Goal: Transaction & Acquisition: Purchase product/service

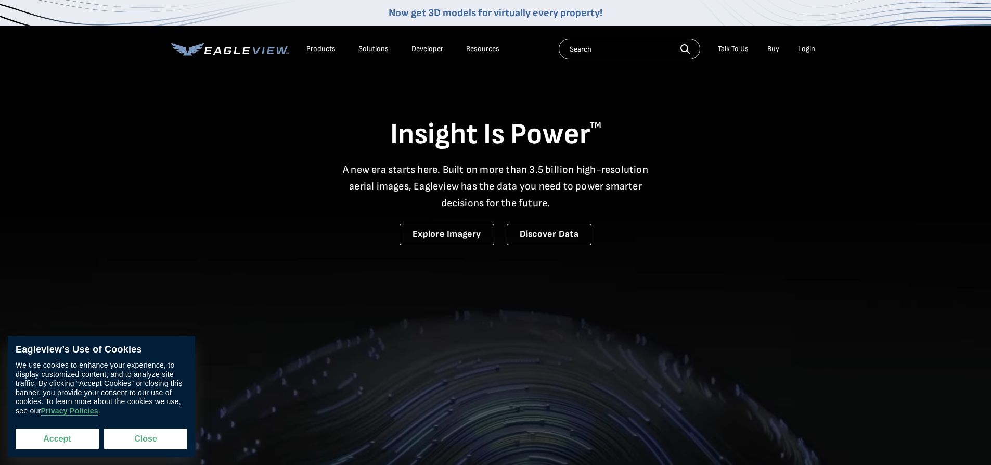
click at [74, 437] on button "Accept" at bounding box center [57, 438] width 83 height 21
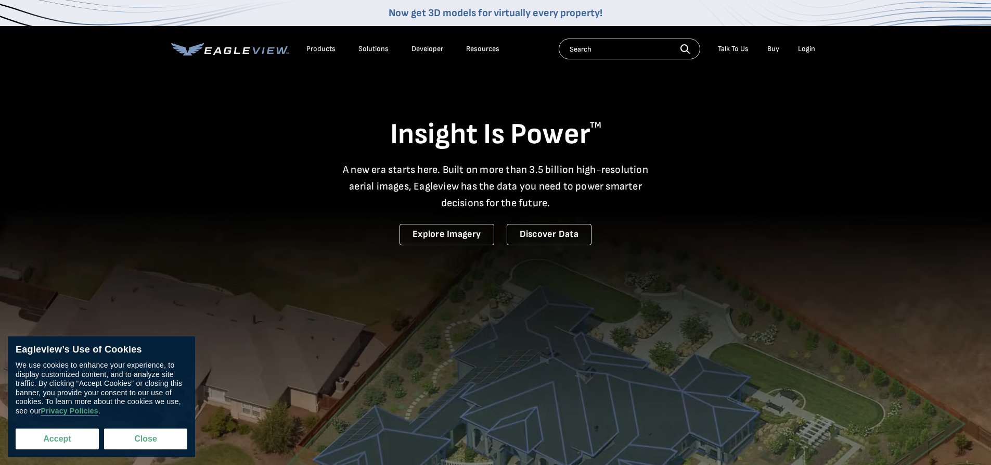
checkbox input "true"
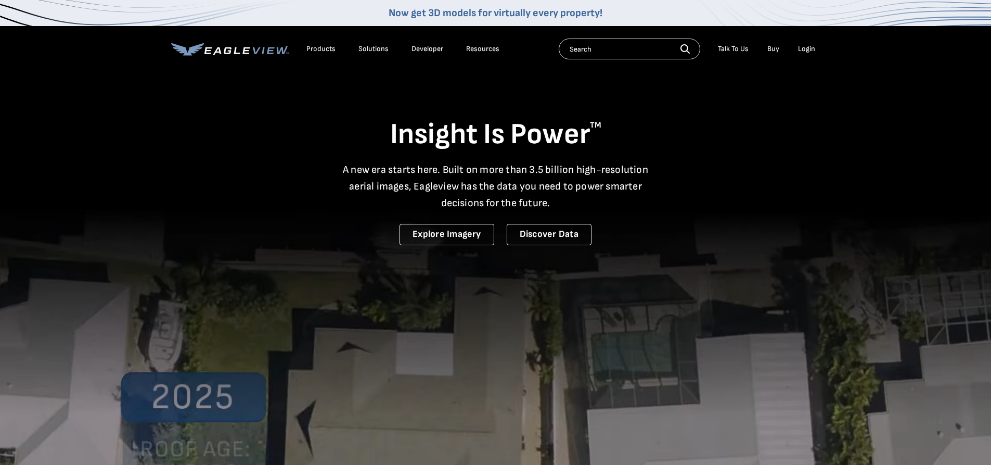
click at [804, 47] on div "Login" at bounding box center [806, 48] width 17 height 9
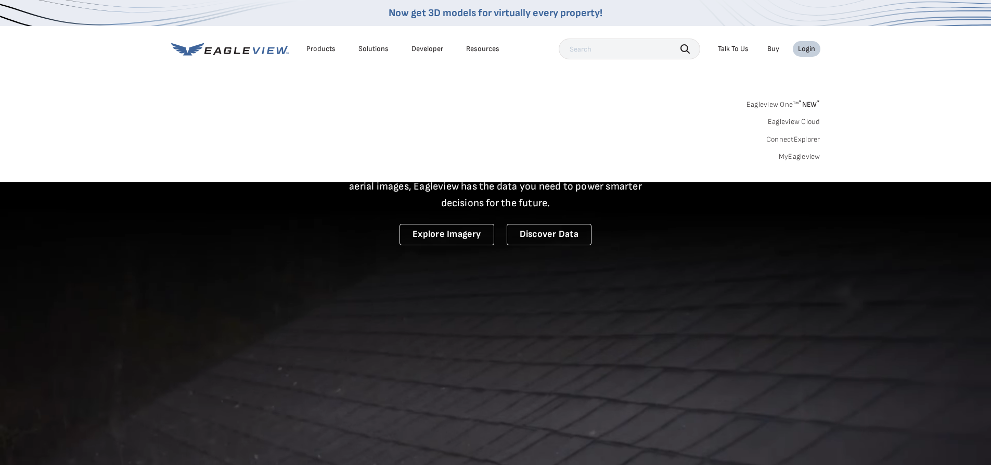
click at [798, 157] on link "MyEagleview" at bounding box center [800, 156] width 42 height 9
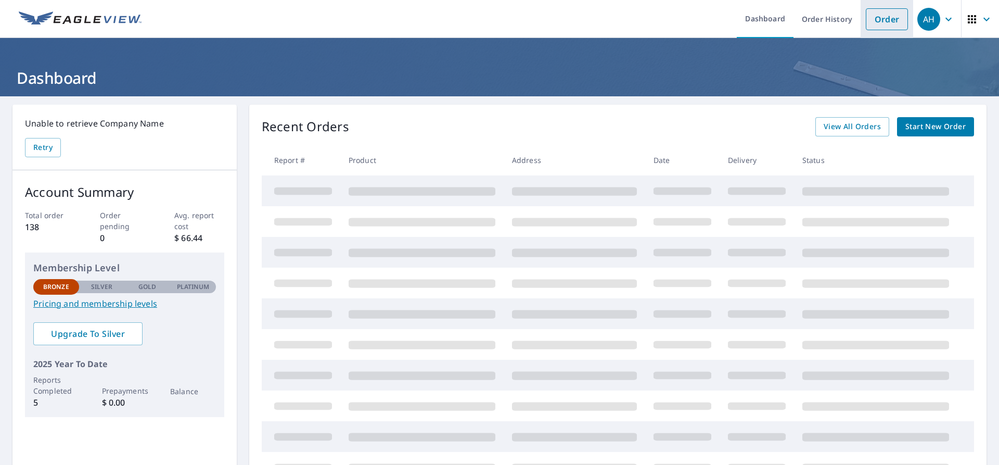
click at [878, 21] on link "Order" at bounding box center [887, 19] width 42 height 22
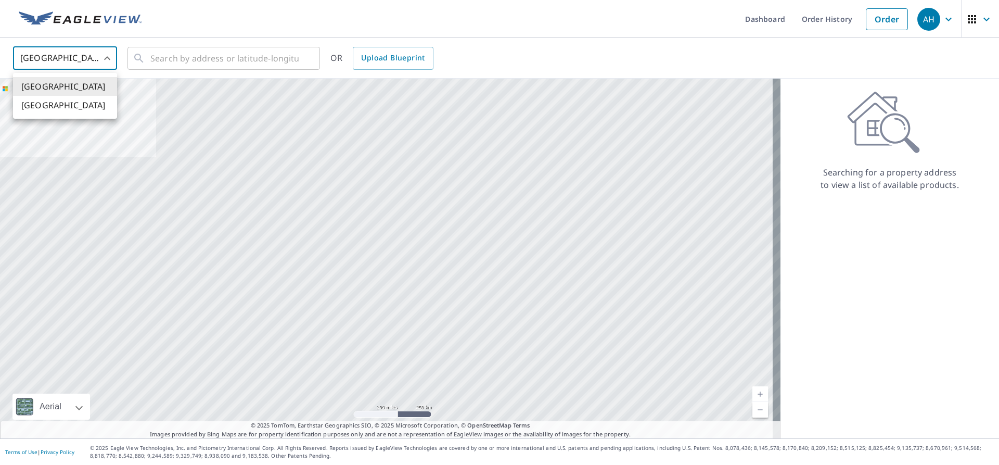
click at [109, 55] on body "AH AH Dashboard Order History Order AH United States US ​ ​ OR Upload Blueprint…" at bounding box center [499, 232] width 999 height 465
click at [167, 53] on div at bounding box center [499, 232] width 999 height 465
click at [163, 58] on input "text" at bounding box center [224, 58] width 148 height 29
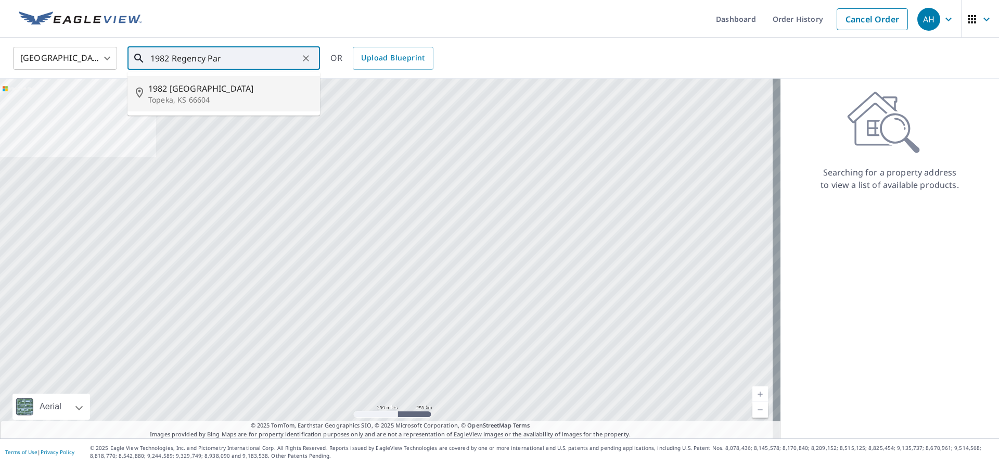
click at [185, 93] on span "1982 Sw Regency Parkway Dr" at bounding box center [229, 88] width 163 height 12
type input "1982 Sw Regency Parkway Dr Topeka, KS 66604"
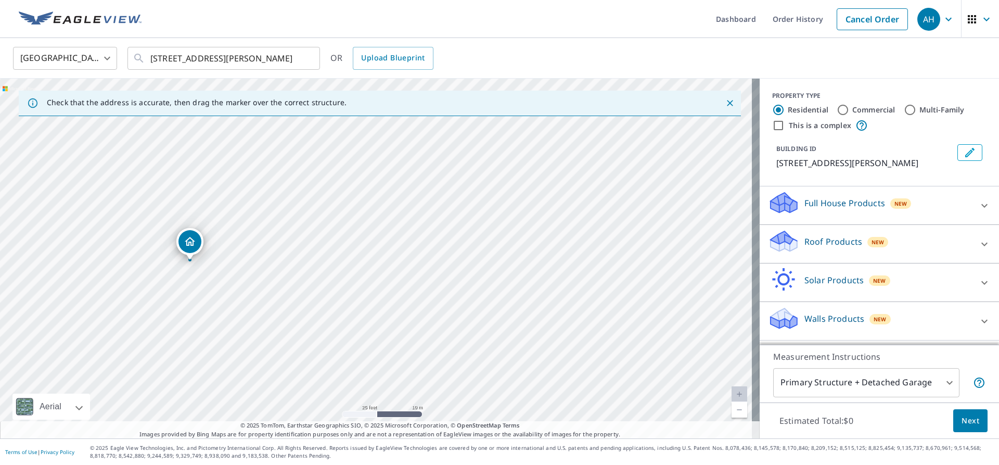
drag, startPoint x: 186, startPoint y: 229, endPoint x: 212, endPoint y: 246, distance: 30.9
click at [212, 246] on div "1982 SW Regency Parkway Dr Topeka, KS 66604" at bounding box center [380, 259] width 760 height 360
drag, startPoint x: 191, startPoint y: 241, endPoint x: 201, endPoint y: 208, distance: 34.7
click at [982, 246] on icon at bounding box center [985, 244] width 6 height 4
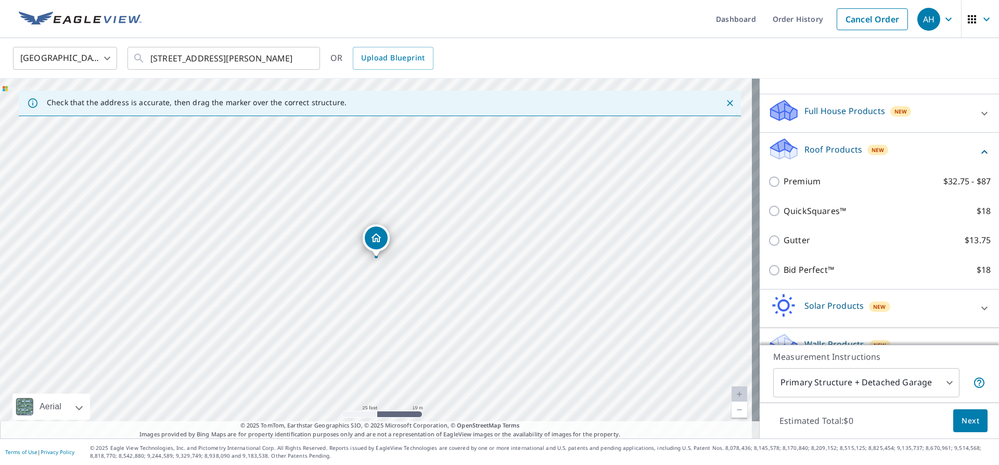
scroll to position [104, 0]
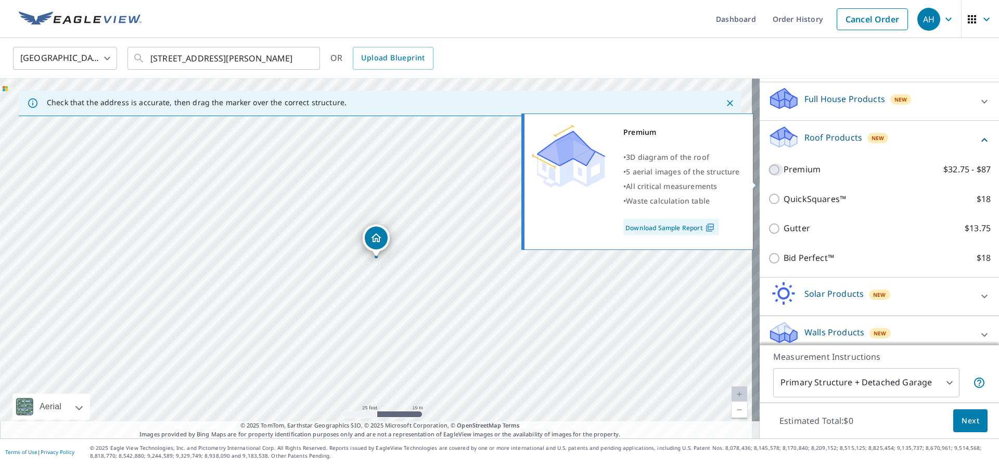
click at [768, 176] on input "Premium $32.75 - $87" at bounding box center [776, 169] width 16 height 12
checkbox input "true"
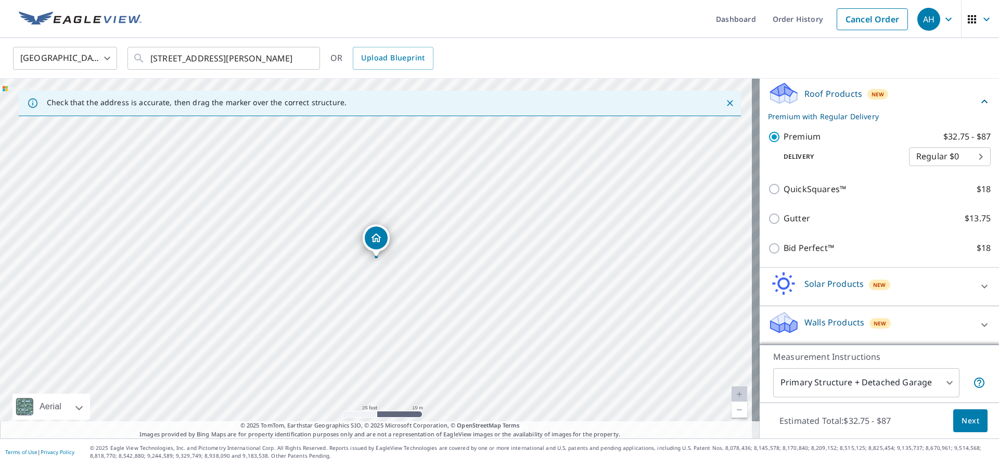
scroll to position [160, 0]
click at [966, 419] on span "Next" at bounding box center [971, 420] width 18 height 13
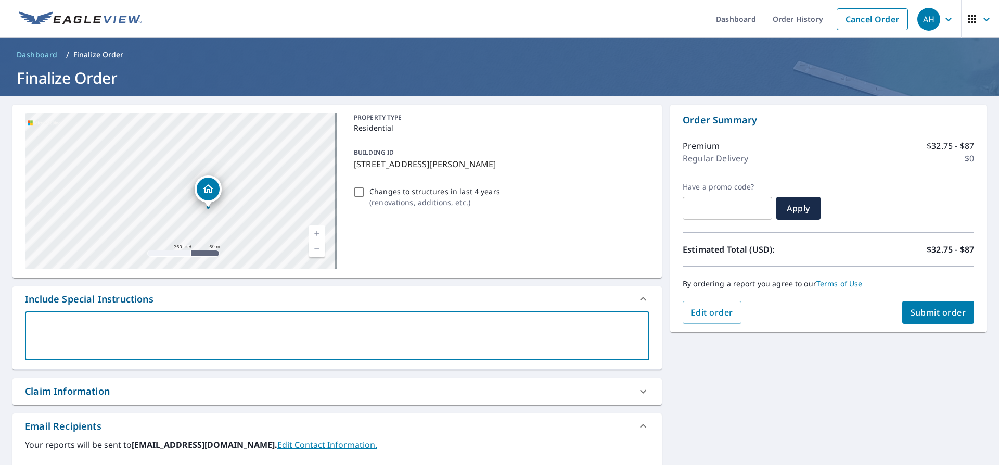
click at [42, 322] on textarea at bounding box center [337, 336] width 610 height 30
type textarea "T"
type textarea "x"
type textarea "Th"
type textarea "x"
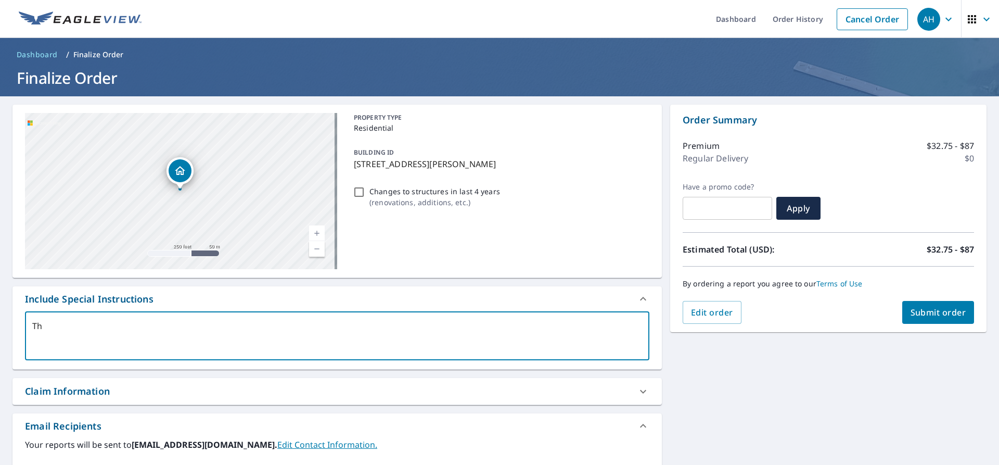
type textarea "Thi"
type textarea "x"
type textarea "This"
type textarea "x"
type textarea "This"
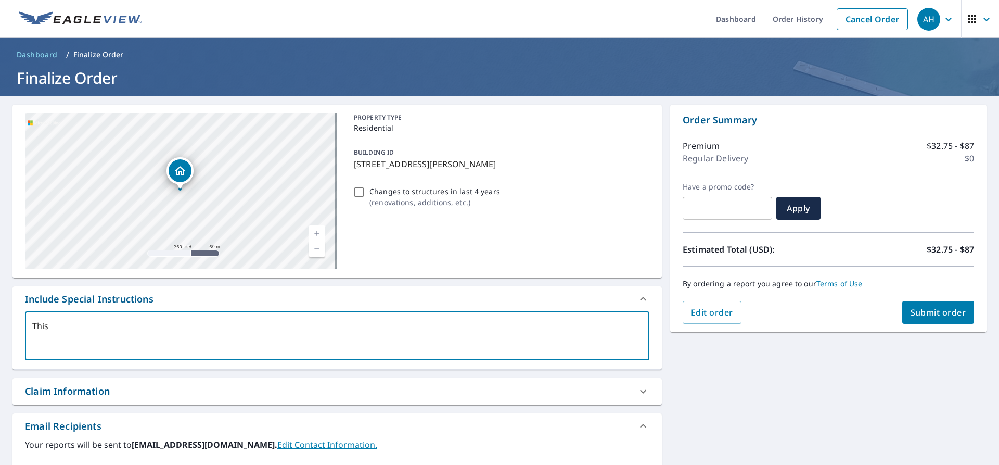
type textarea "x"
type textarea "This i"
type textarea "x"
type textarea "This is"
type textarea "x"
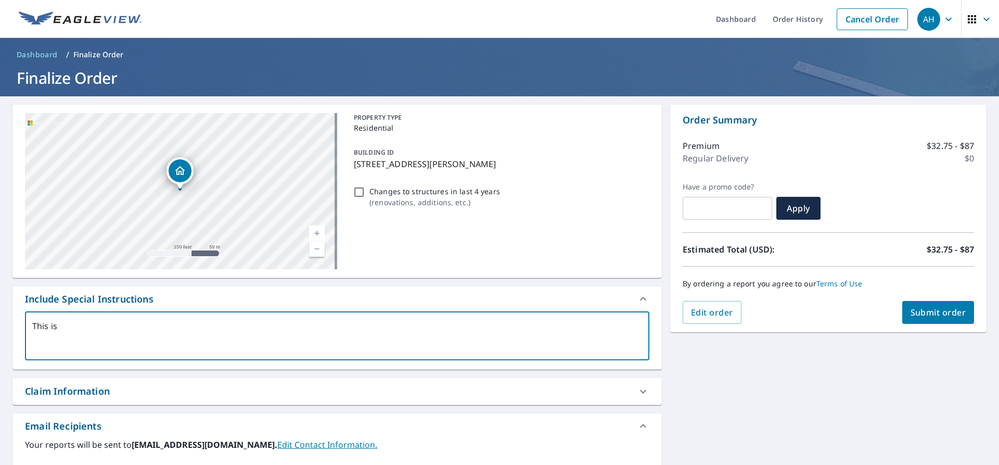
type textarea "This is"
type textarea "x"
type textarea "This is a"
type textarea "x"
type textarea "This is a"
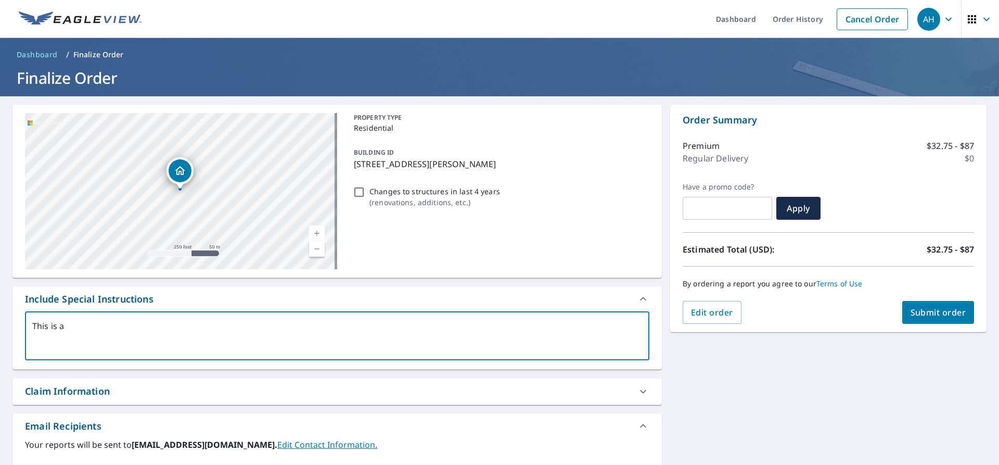
type textarea "x"
type textarea "This is a d"
type textarea "x"
type textarea "This is a du"
type textarea "x"
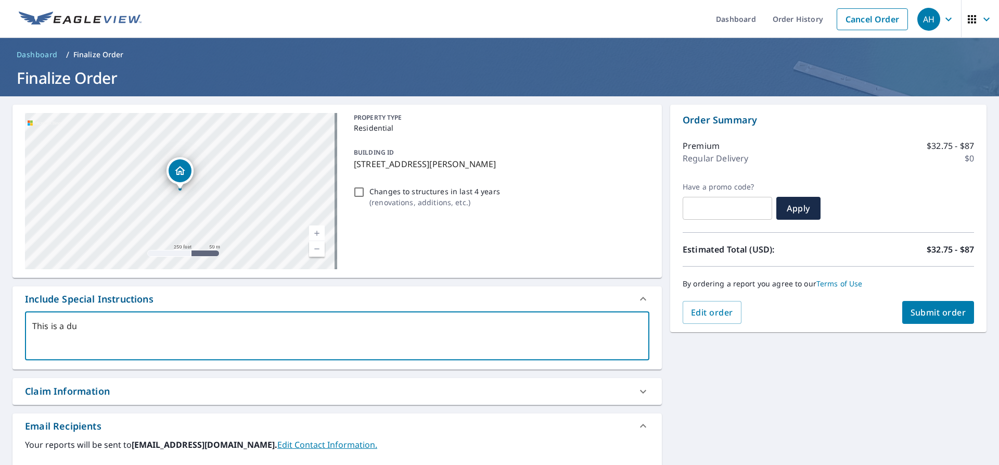
type textarea "This is a duu"
type textarea "x"
type textarea "This is a du"
type textarea "x"
type textarea "This is a dup"
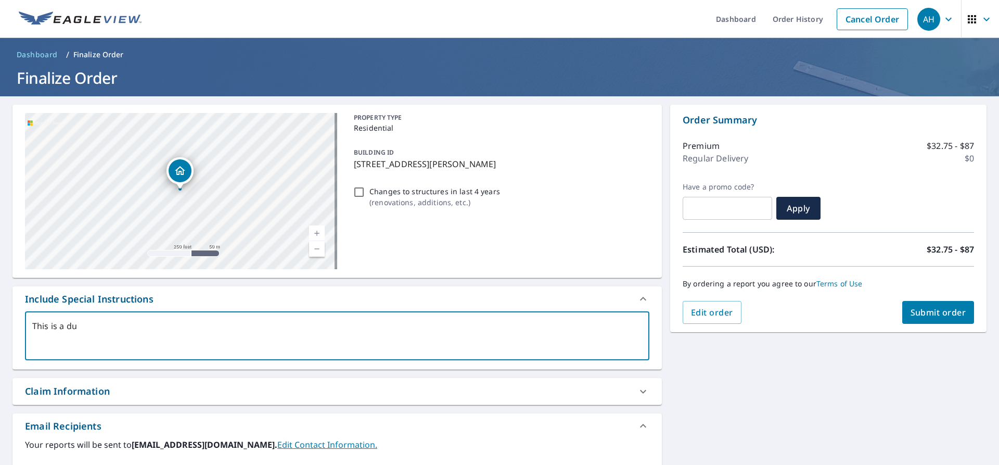
type textarea "x"
type textarea "This is a dupl"
type textarea "x"
type textarea "This is a duple"
type textarea "x"
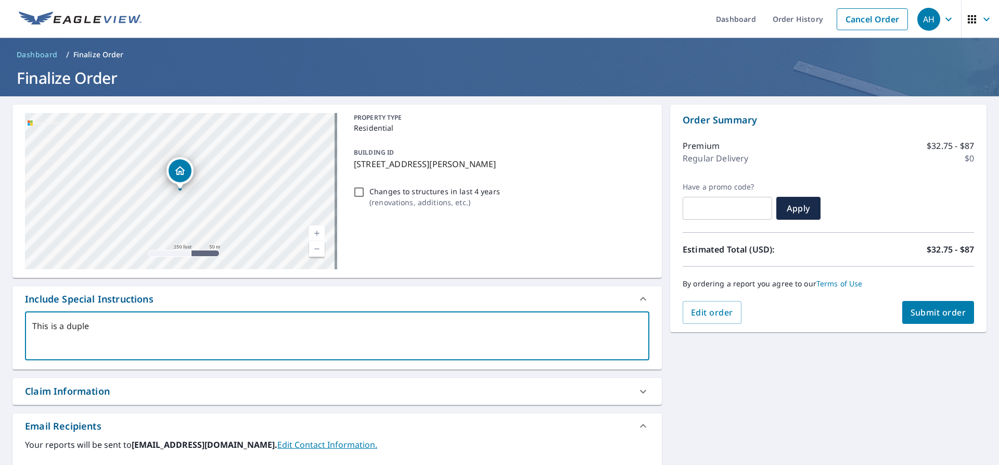
type textarea "This is a duplex"
type textarea "x"
type textarea "This is a duplex"
type textarea "x"
type textarea "This is a duplex 1"
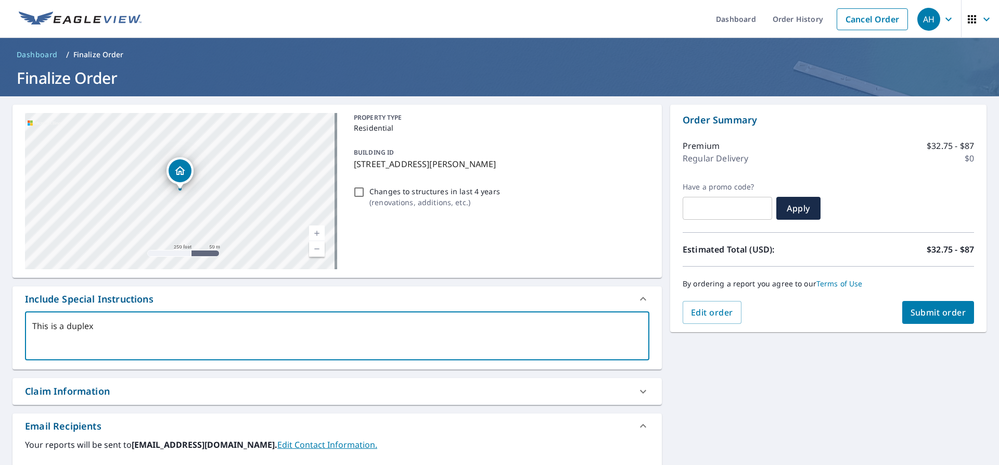
type textarea "x"
type textarea "This is a duplex 19"
type textarea "x"
type textarea "This is a duplex 198"
type textarea "x"
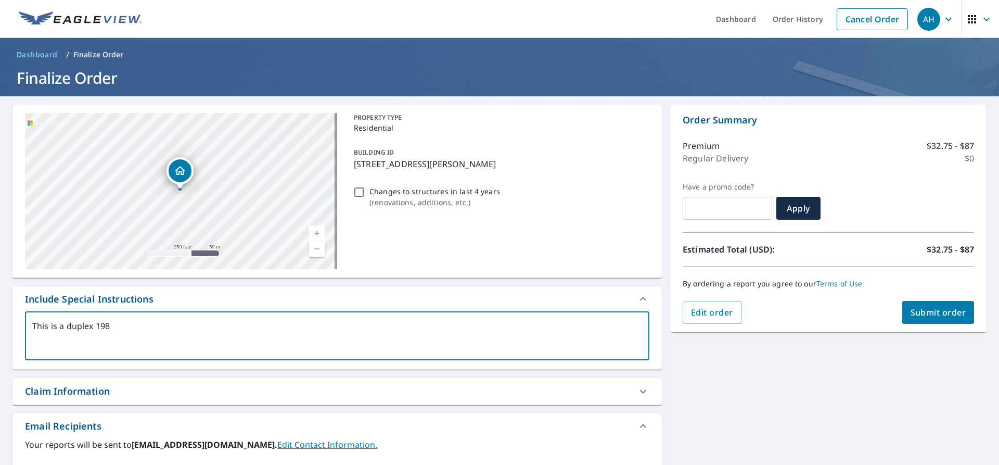
type textarea "This is a duplex 1980"
type textarea "x"
type textarea "This is a duplex 1980"
type textarea "x"
type textarea "This is a duplex 1980 &"
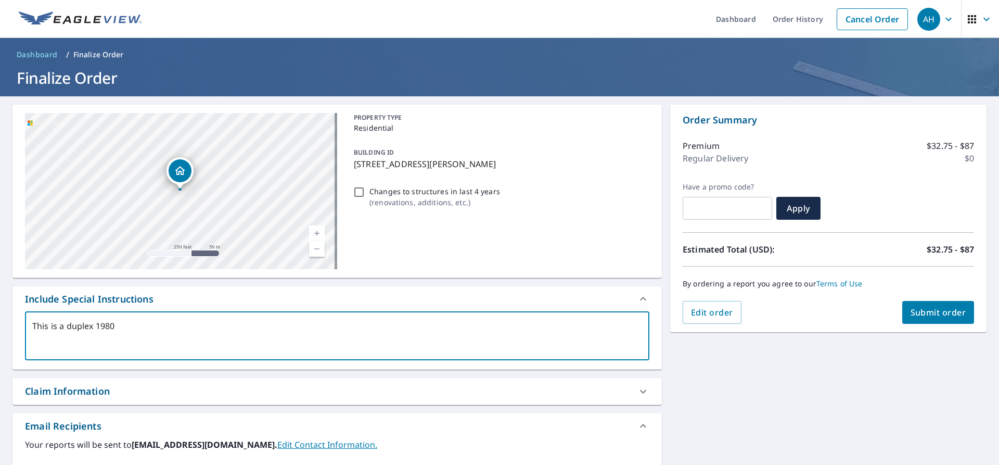
type textarea "x"
type textarea "This is a duplex 1980 &"
type textarea "x"
type textarea "This is a duplex 1980 & 1"
type textarea "x"
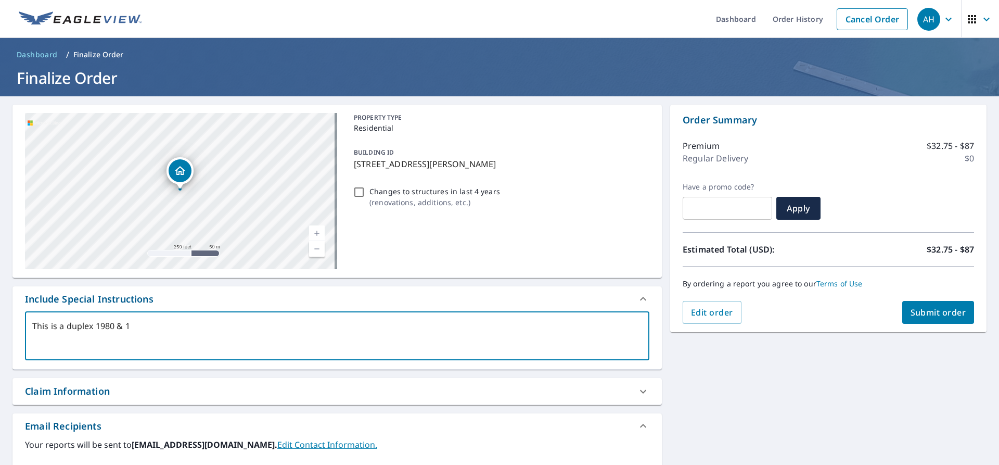
type textarea "This is a duplex 1980 & 10"
type textarea "x"
type textarea "This is a duplex 1980 & 1"
type textarea "x"
type textarea "This is a duplex 1980 & 19"
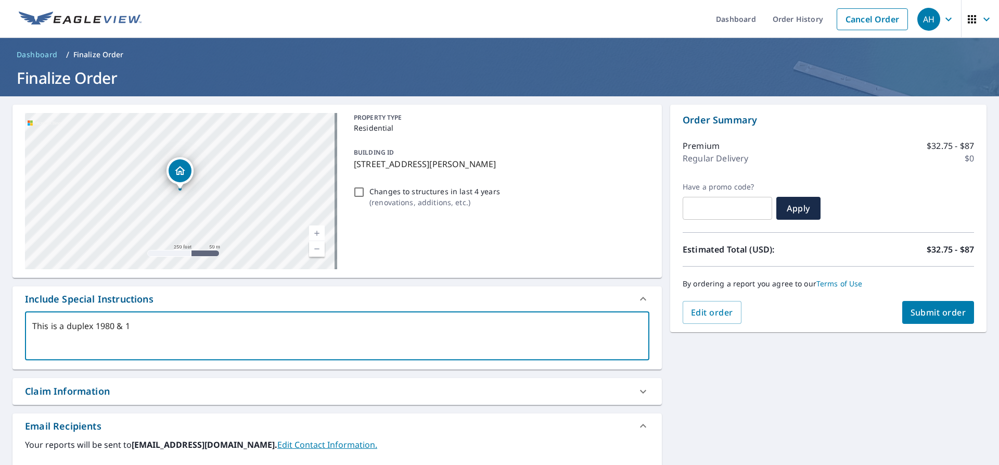
type textarea "x"
type textarea "This is a duplex 1980 & 198"
type textarea "x"
type textarea "This is a duplex 1980 & 1982"
type textarea "x"
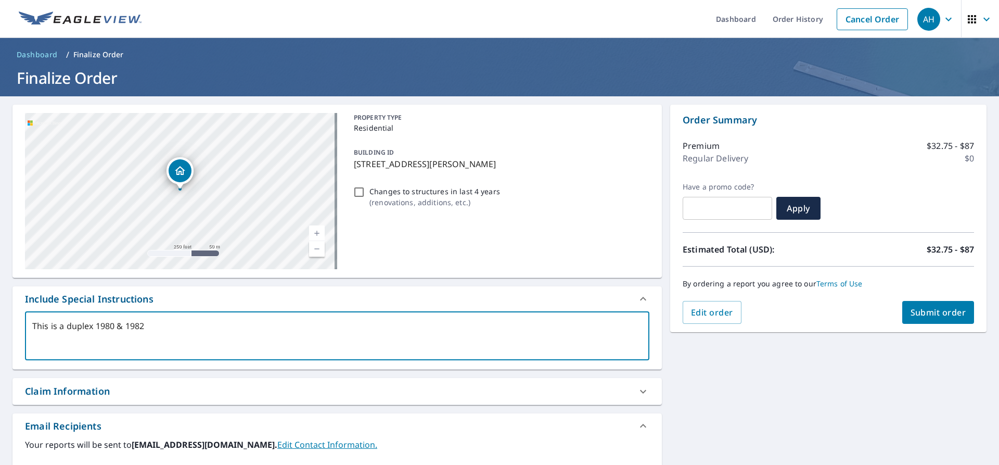
type textarea "This is a duplex 1980 & 1982"
type textarea "x"
type textarea "This is a duplex 1980 & 1982 i"
type textarea "x"
type textarea "This is a duplex 1980 & 1982 in"
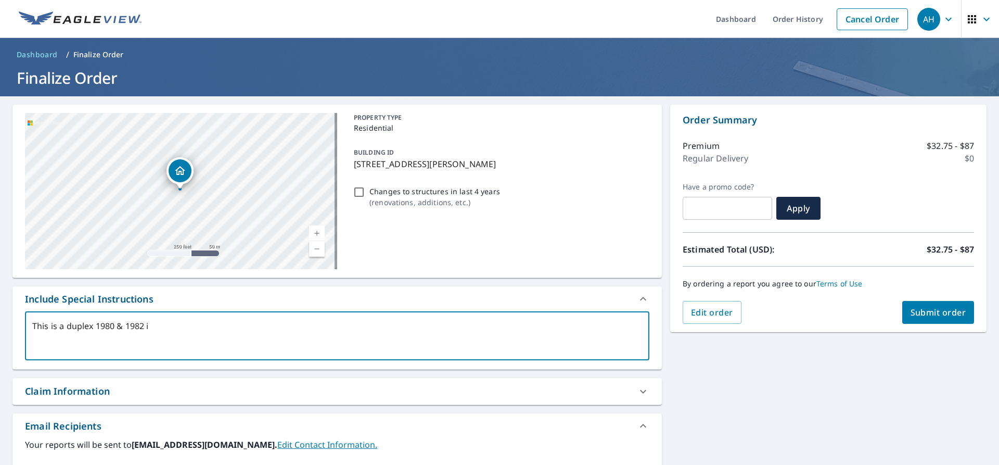
type textarea "x"
type textarea "This is a duplex 1980 & 1982 in"
type textarea "x"
type textarea "This is a duplex 1980 & 1982 in n"
type textarea "x"
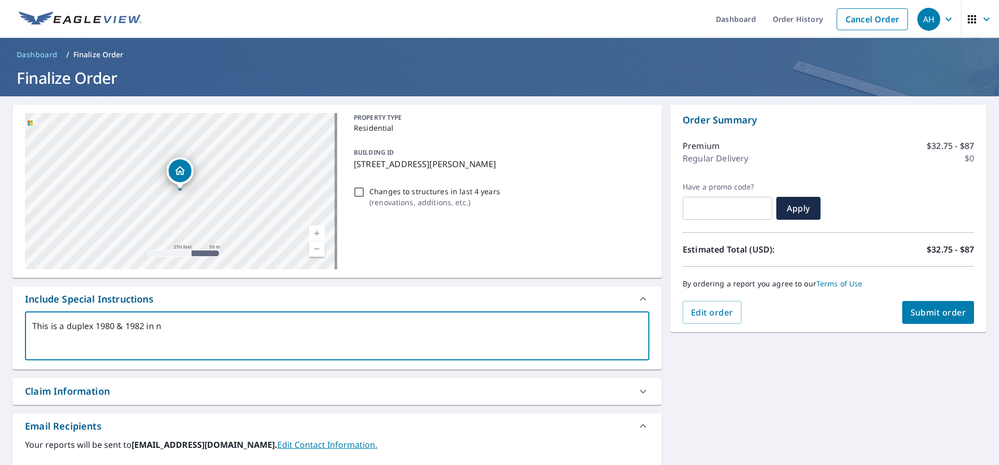
type textarea "This is a duplex 1980 & 1982 in ne"
type textarea "x"
type textarea "This is a duplex 1980 & 1982 in nee"
type textarea "x"
type textarea "This is a duplex 1980 & 1982 in need"
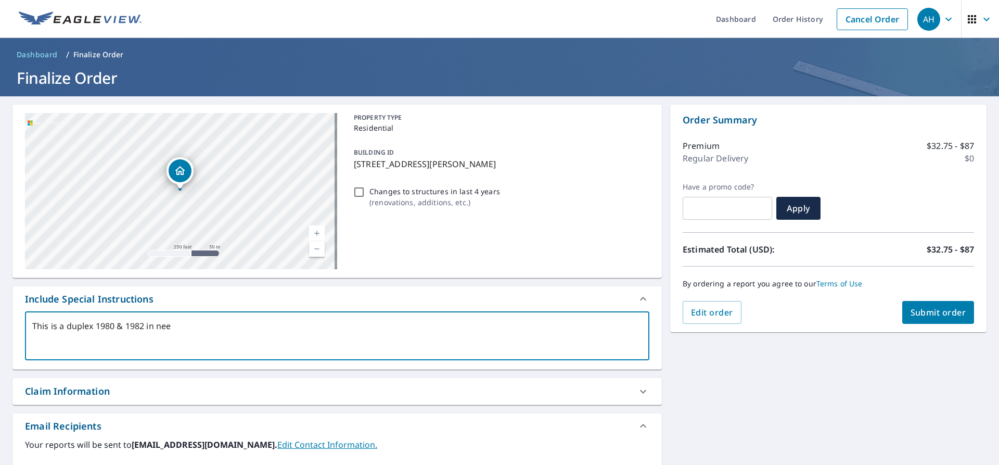
type textarea "x"
type textarea "This is a duplex 1980 & 1982 in need"
type textarea "x"
type textarea "This is a duplex 1980 & 1982 in need"
type textarea "x"
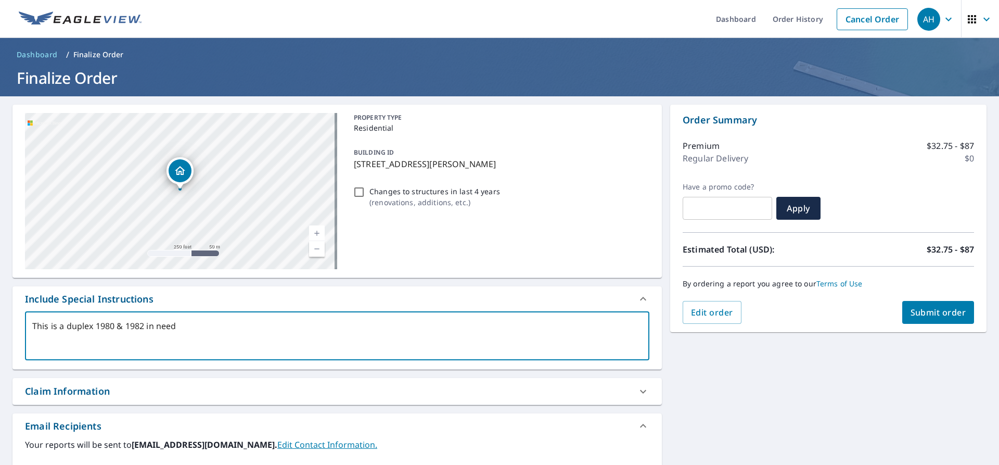
type textarea "This is a duplex 1980 & 1982 in nee"
type textarea "x"
type textarea "This is a duplex 1980 & 1982 in ne"
type textarea "x"
type textarea "This is a duplex 1980 & 1982 in n"
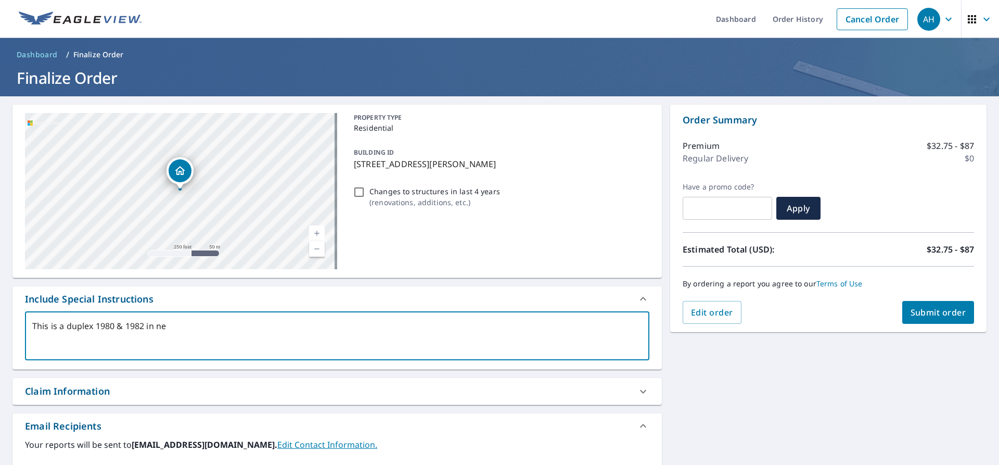
type textarea "x"
type textarea "This is a duplex 1980 & 1982 in"
type textarea "x"
type textarea "This is a duplex 1980 & 1982 in"
type textarea "x"
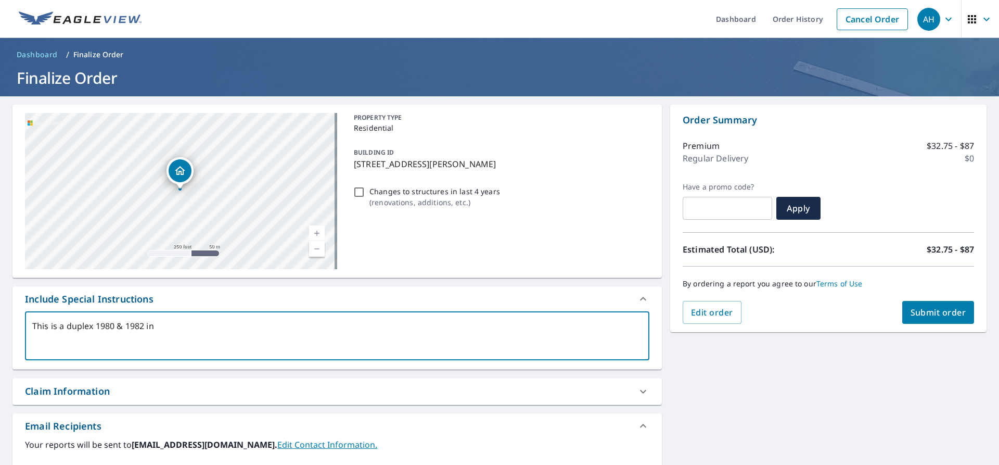
type textarea "This is a duplex 1980 & 1982 i"
type textarea "x"
type textarea "This is a duplex 1980 & 1982"
type textarea "x"
type textarea "This is a duplex 1980 & 1982"
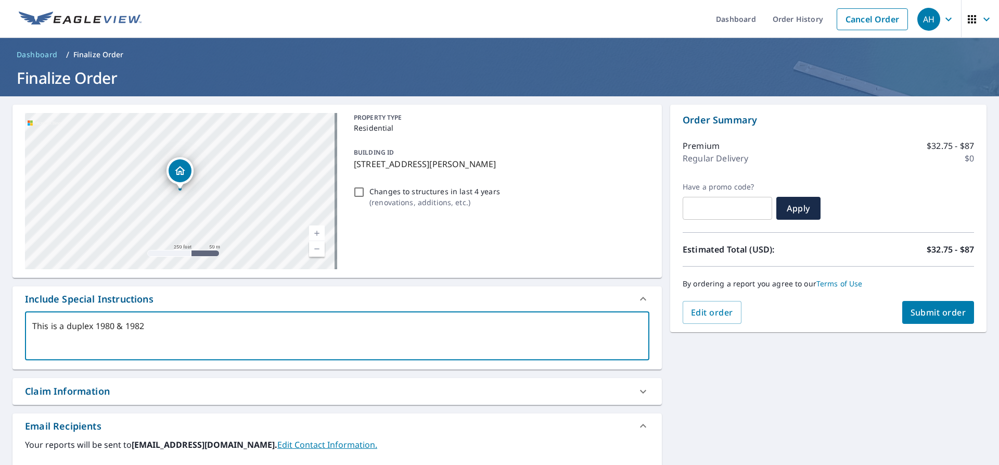
type textarea "x"
type textarea "This is a duplex 1980 & 1982/"
type textarea "x"
type textarea "This is a duplex 1980 & 1982"
type textarea "x"
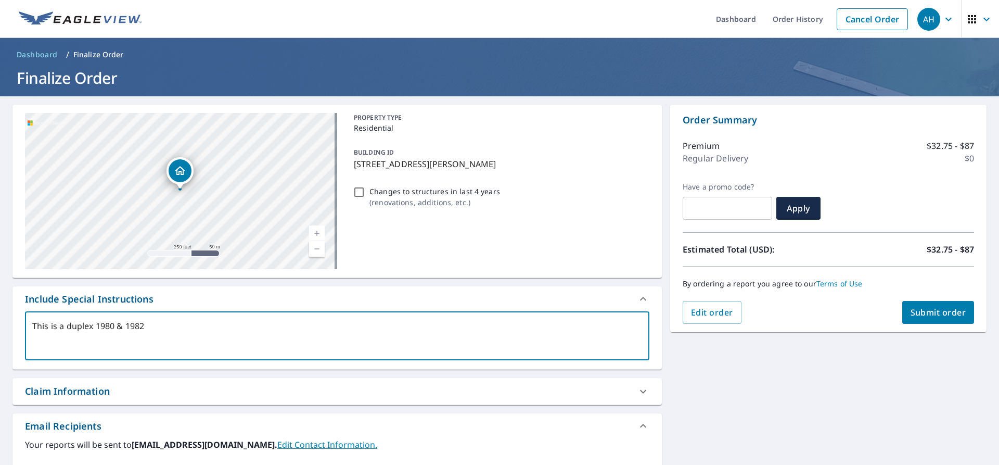
type textarea "This is a duplex 1980 & 1982."
type textarea "x"
type textarea "This is a duplex 1980 & 1982."
type textarea "x"
type textarea "This is a duplex 1980 & 1982. t"
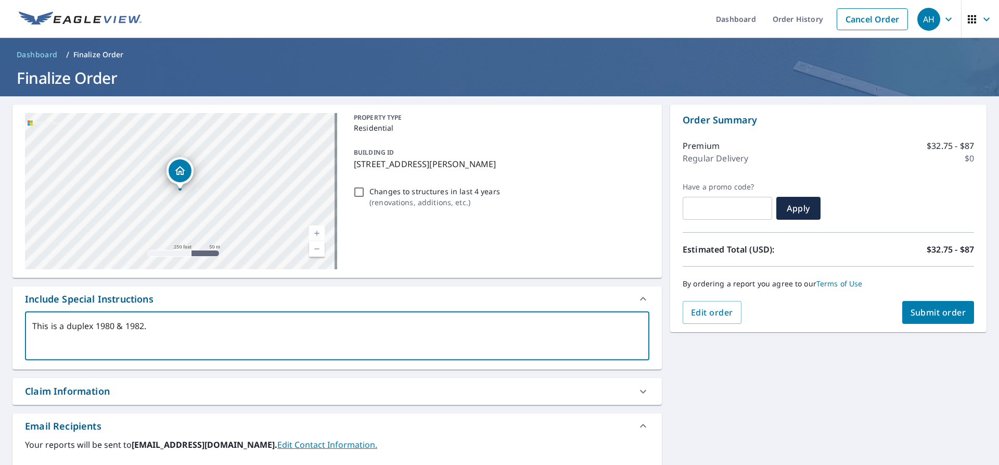
type textarea "x"
type textarea "This is a duplex 1980 & 1982. th"
type textarea "x"
type textarea "This is a duplex 1980 & 1982. tha"
type textarea "x"
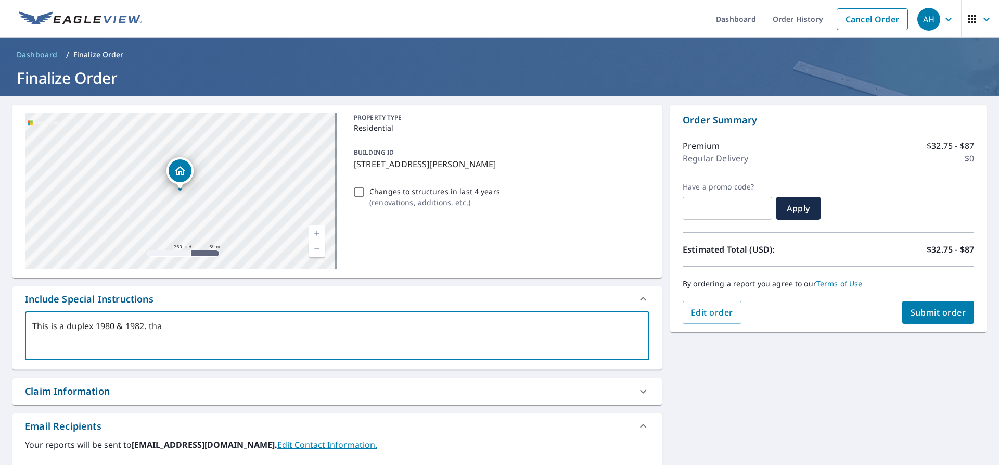
type textarea "This is a duplex 1980 & 1982. than"
type textarea "x"
type textarea "This is a duplex 1980 & 1982. thank"
type textarea "x"
type textarea "This is a duplex 1980 & 1982. thanks"
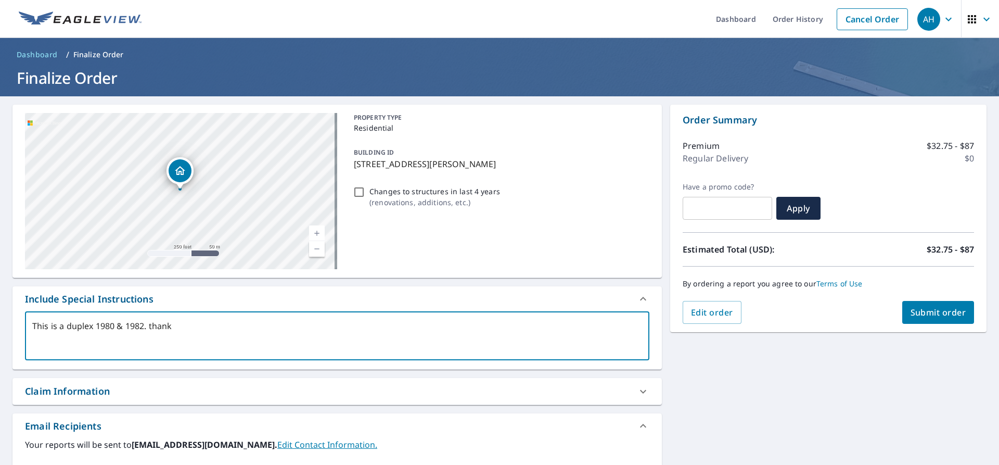
type textarea "x"
type textarea "This is a duplex 1980 & 1982. thanks"
click at [935, 312] on span "Submit order" at bounding box center [939, 312] width 56 height 11
type textarea "x"
